Goal: Transaction & Acquisition: Purchase product/service

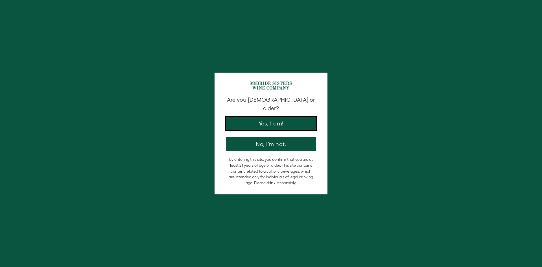
click at [288, 117] on button "Yes, I am!" at bounding box center [271, 124] width 90 height 14
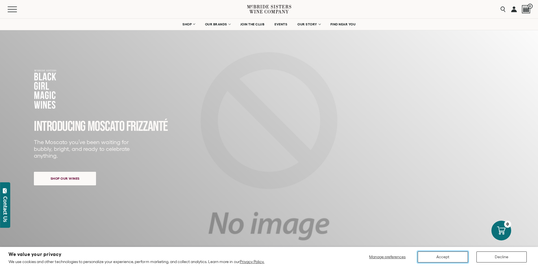
click at [429, 257] on button "Accept" at bounding box center [443, 256] width 50 height 11
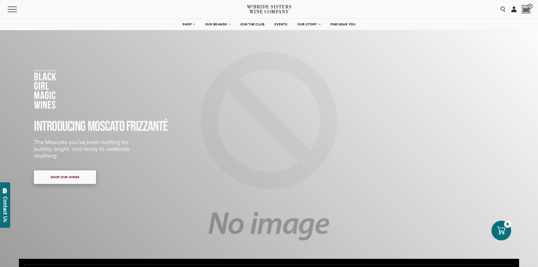
drag, startPoint x: 77, startPoint y: 179, endPoint x: 78, endPoint y: 171, distance: 7.8
click at [77, 179] on span "Shop our wines" at bounding box center [65, 176] width 49 height 11
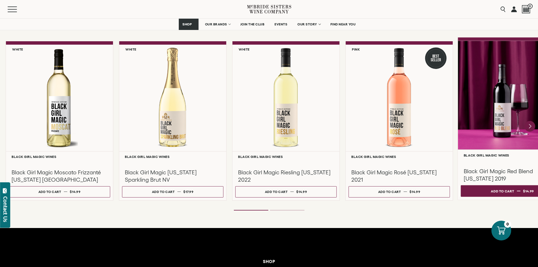
scroll to position [487, 0]
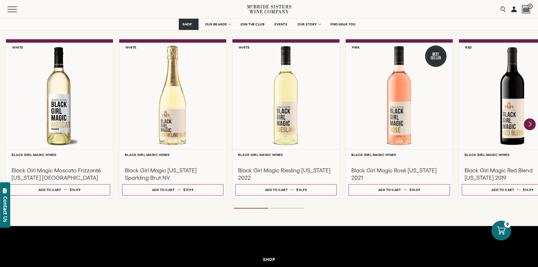
click at [533, 125] on icon "Next" at bounding box center [530, 124] width 12 height 12
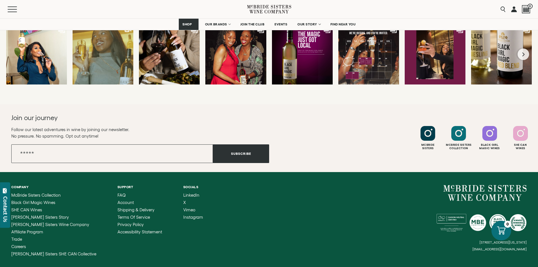
scroll to position [1546, 0]
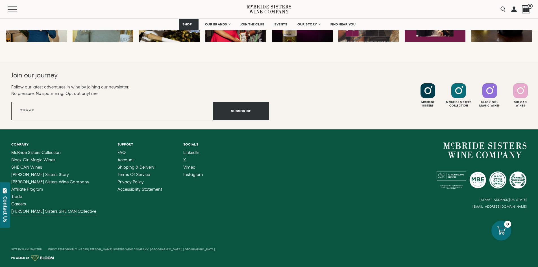
click at [48, 211] on span "[PERSON_NAME] Sisters SHE CAN Collective" at bounding box center [53, 211] width 85 height 5
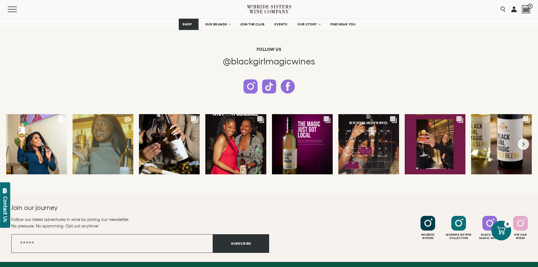
scroll to position [1405, 0]
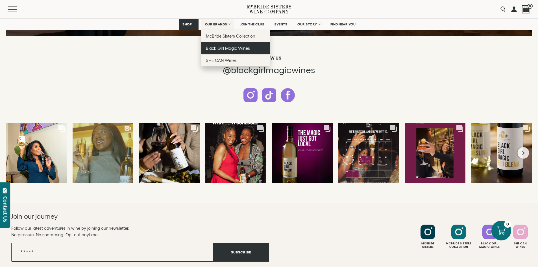
click at [225, 47] on span "Black Girl Magic Wines" at bounding box center [228, 48] width 44 height 5
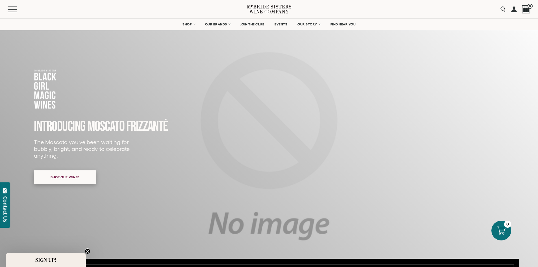
click at [54, 184] on div "Shop our wines" at bounding box center [65, 177] width 62 height 18
